Goal: Task Accomplishment & Management: Manage account settings

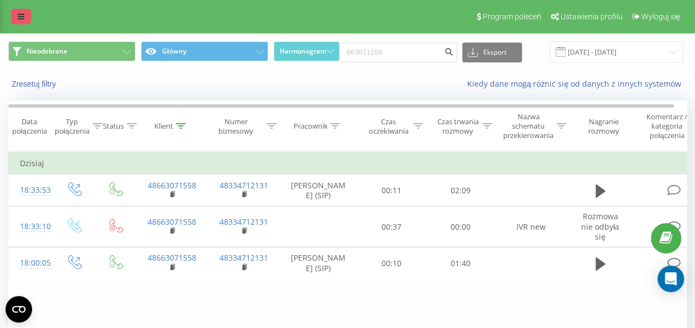
click at [17, 15] on link at bounding box center [21, 16] width 20 height 15
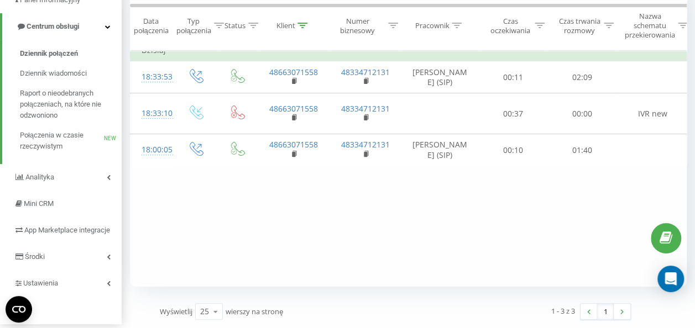
scroll to position [120, 0]
click at [62, 68] on span "Dziennik wiadomości" at bounding box center [53, 73] width 67 height 11
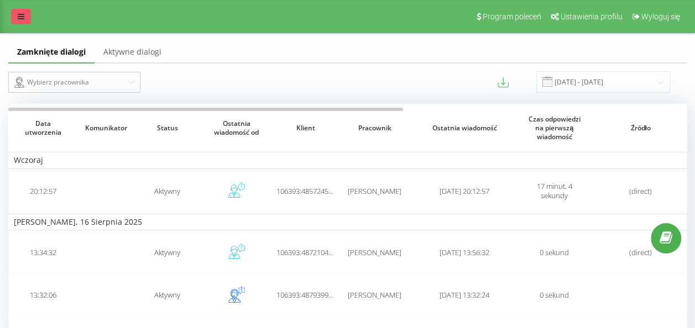
click at [17, 19] on link at bounding box center [21, 16] width 20 height 15
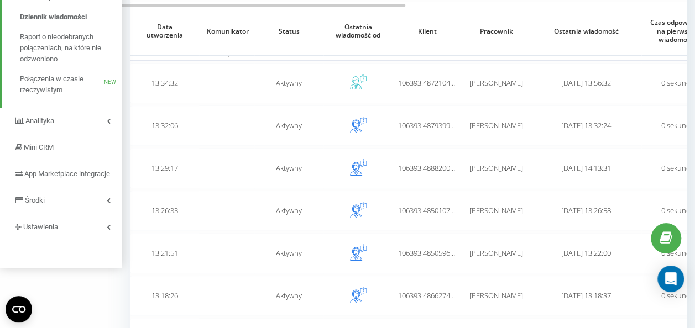
scroll to position [187, 0]
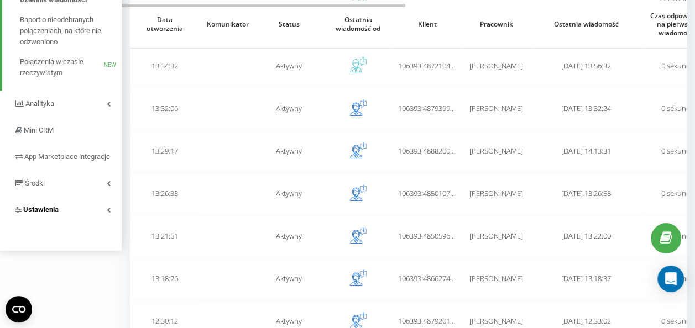
click at [99, 220] on link "Ustawienia" at bounding box center [61, 210] width 122 height 27
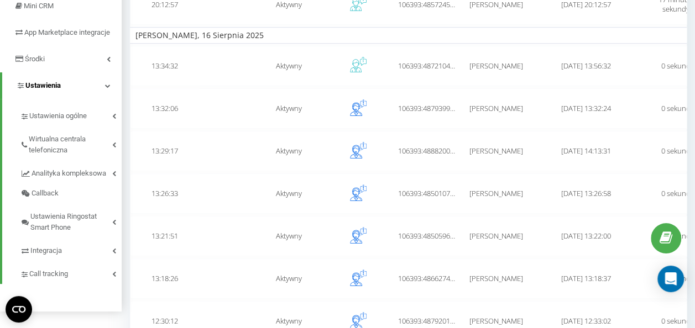
scroll to position [62, 0]
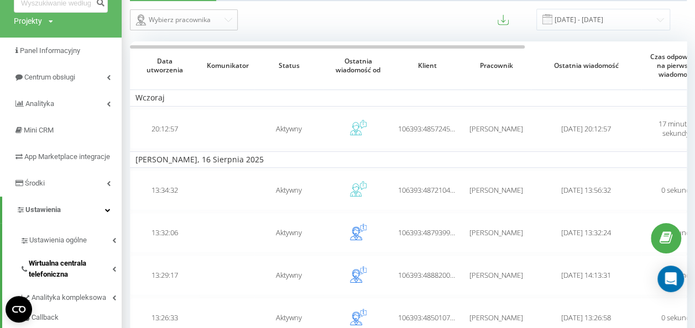
click at [107, 269] on link "Wirtualna centrala telefoniczna" at bounding box center [71, 267] width 102 height 34
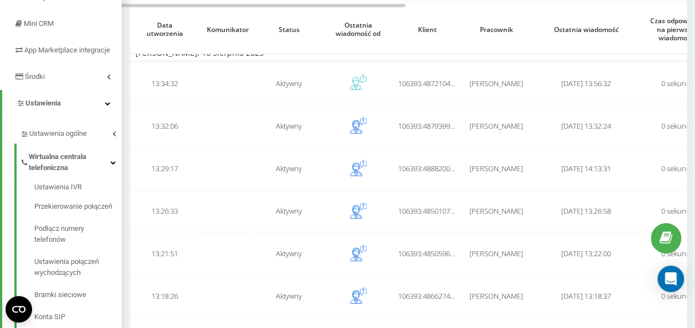
scroll to position [174, 0]
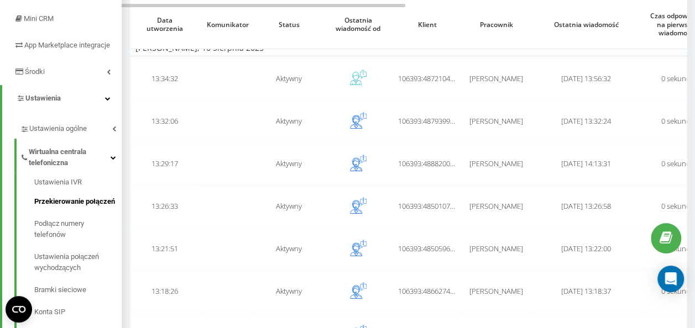
click at [105, 207] on span "Przekierowanie połączeń" at bounding box center [74, 201] width 81 height 11
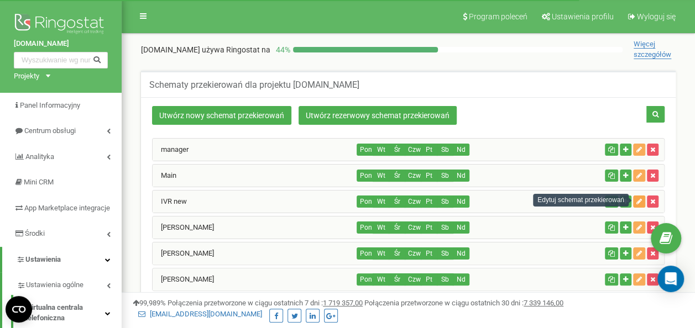
click at [642, 199] on button "button" at bounding box center [639, 202] width 12 height 12
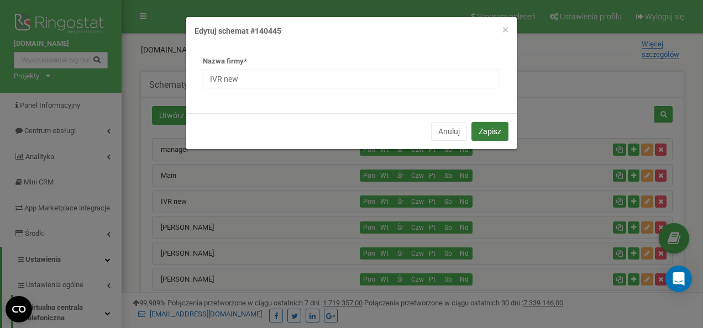
click at [485, 134] on button "Zapisz" at bounding box center [489, 131] width 37 height 19
